Goal: Information Seeking & Learning: Learn about a topic

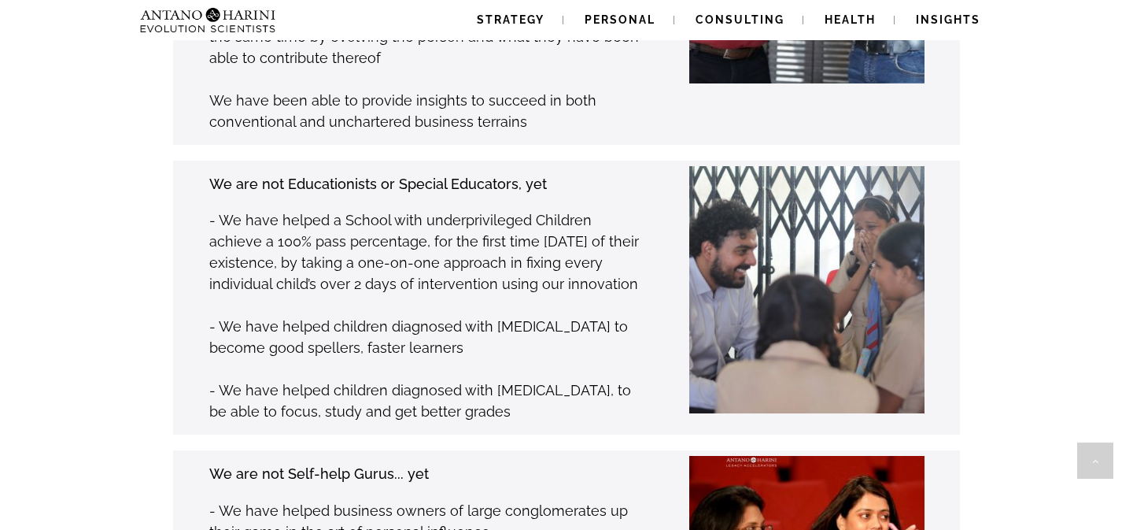
scroll to position [2070, 0]
click at [535, 21] on span "Strategy" at bounding box center [511, 19] width 68 height 13
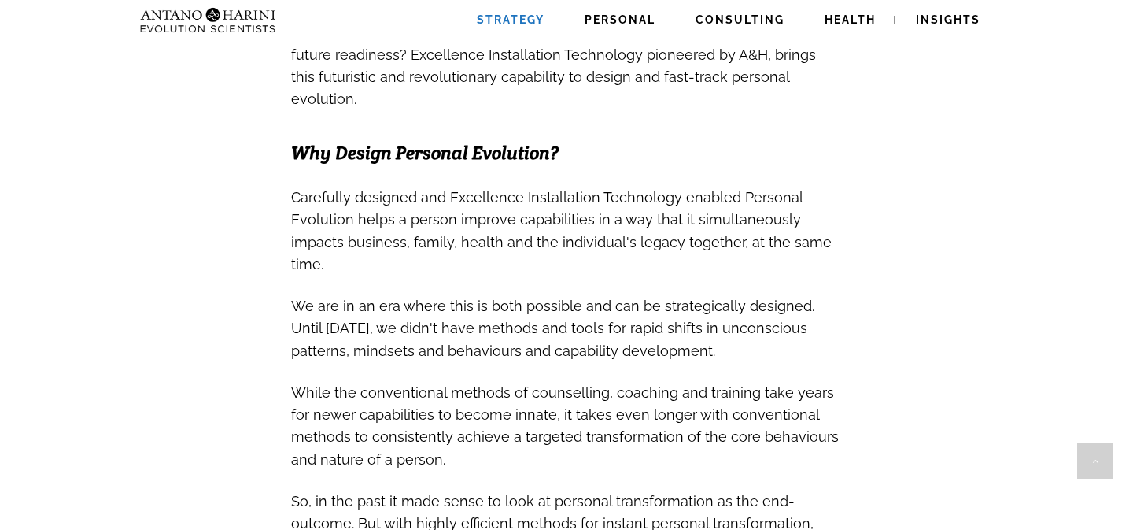
scroll to position [910, 0]
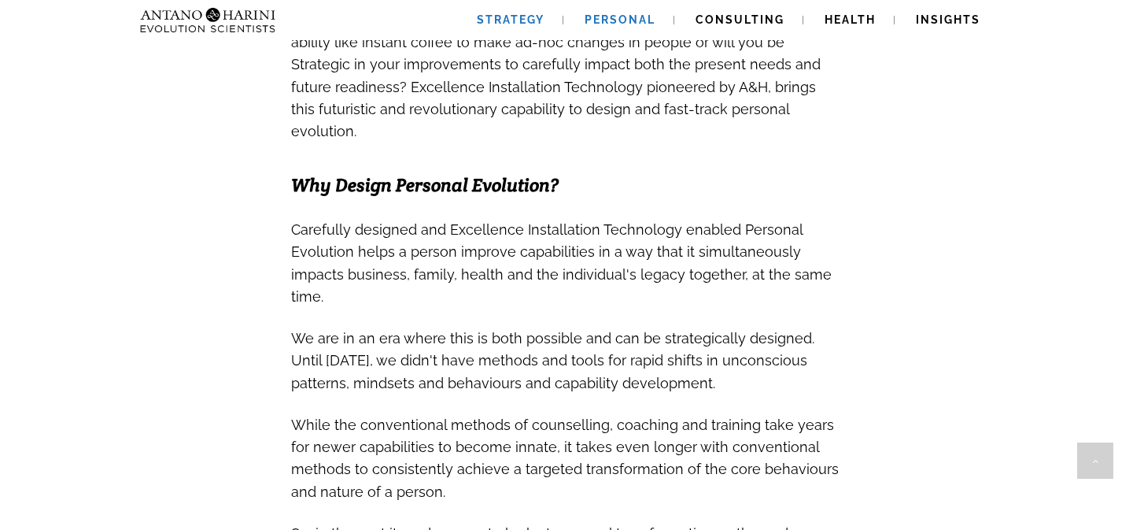
click at [633, 30] on link "Personal" at bounding box center [620, 20] width 109 height 40
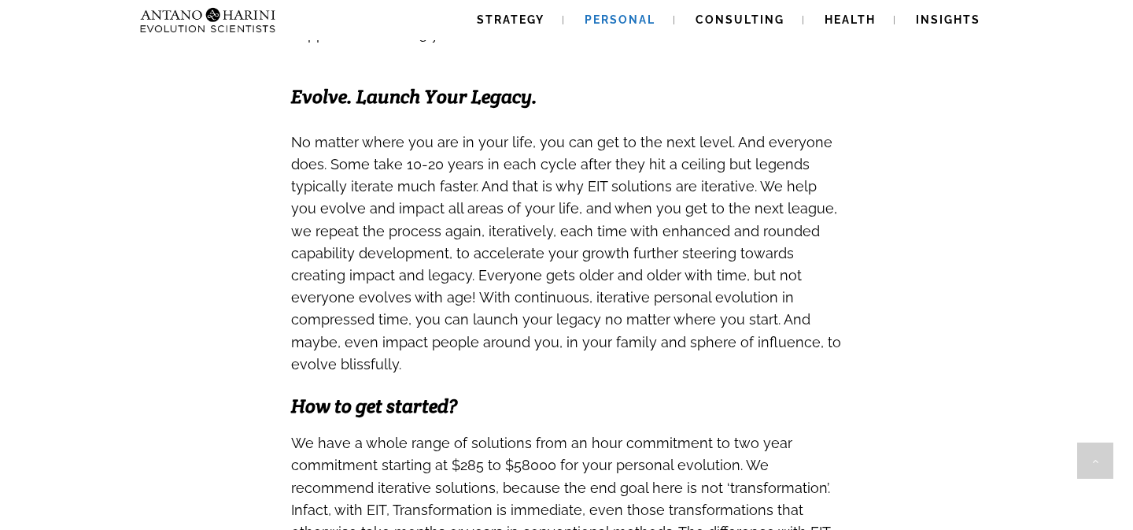
scroll to position [1865, 0]
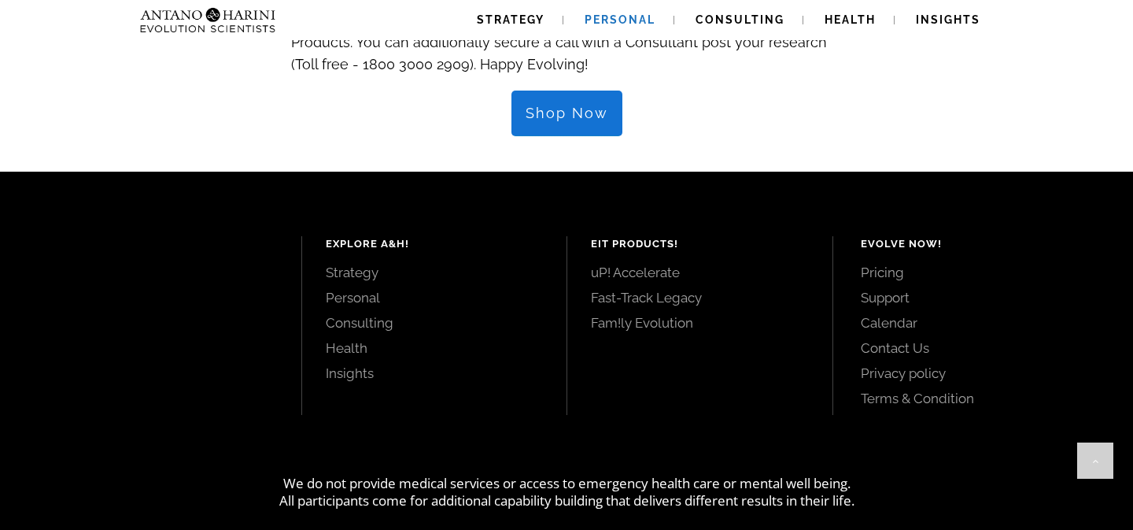
click at [896, 264] on link "Pricing" at bounding box center [980, 272] width 238 height 17
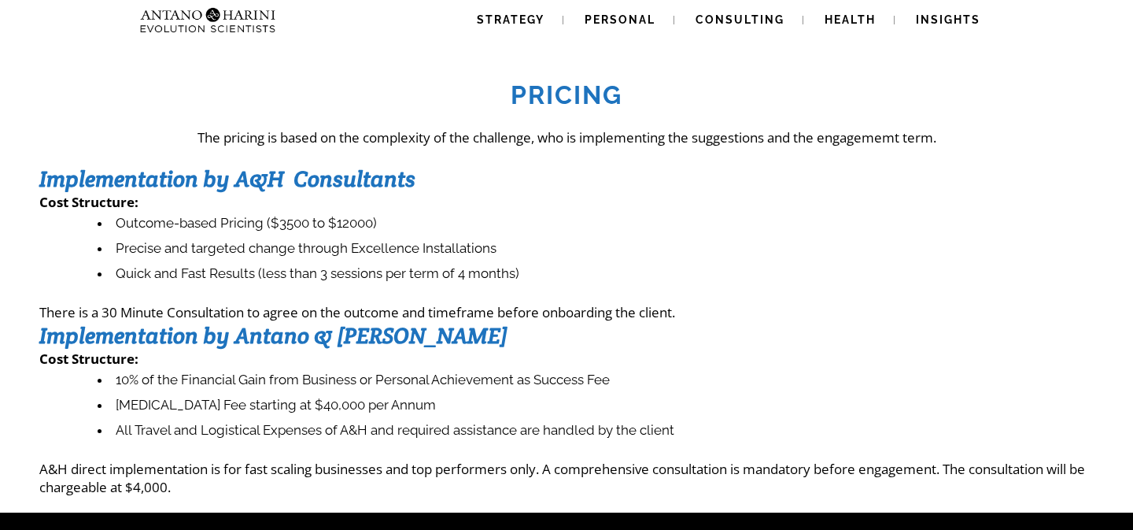
click at [208, 23] on img at bounding box center [176, 20] width 85 height 40
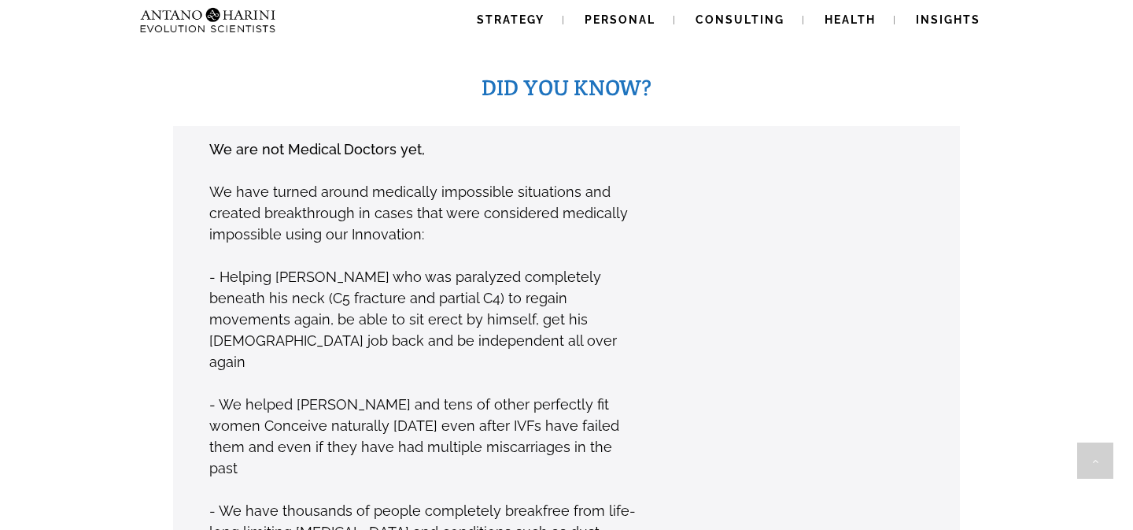
scroll to position [1183, 0]
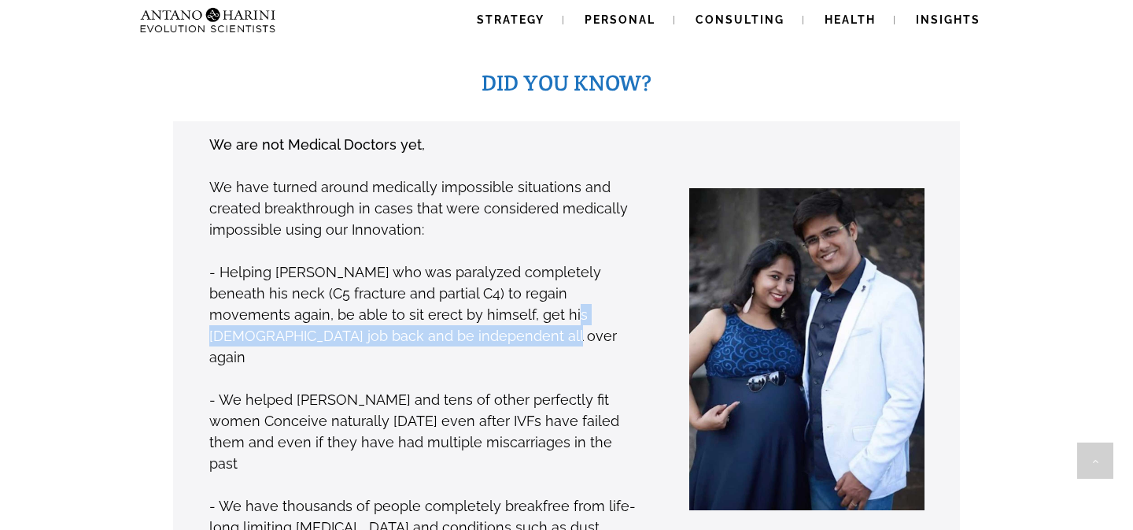
drag, startPoint x: 456, startPoint y: 279, endPoint x: 469, endPoint y: 306, distance: 29.9
click at [469, 306] on p "- Helping [PERSON_NAME] who was paralyzed completely beneath his neck (C5 fract…" at bounding box center [424, 314] width 430 height 106
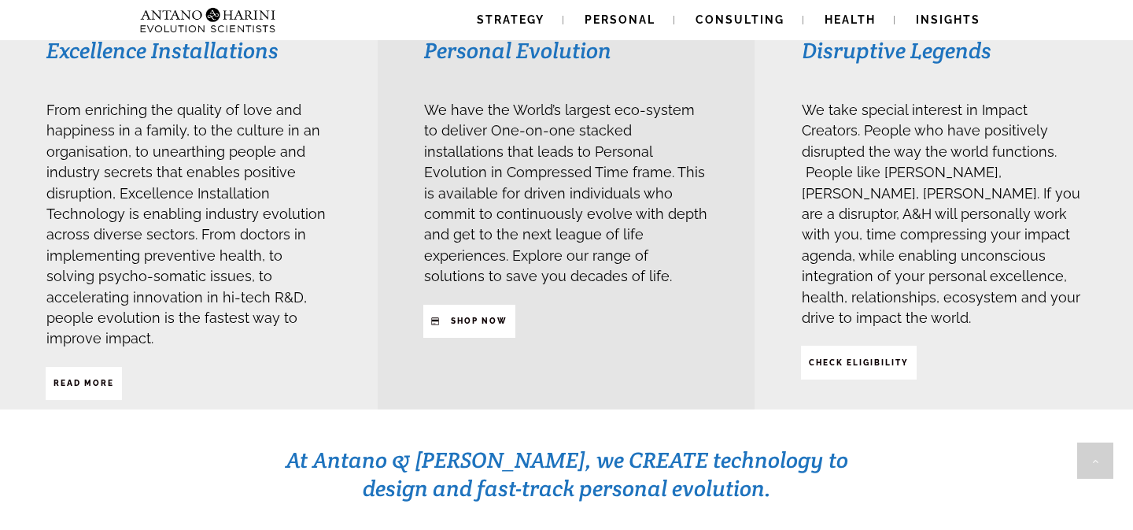
scroll to position [0, 0]
